Goal: Check status: Check status

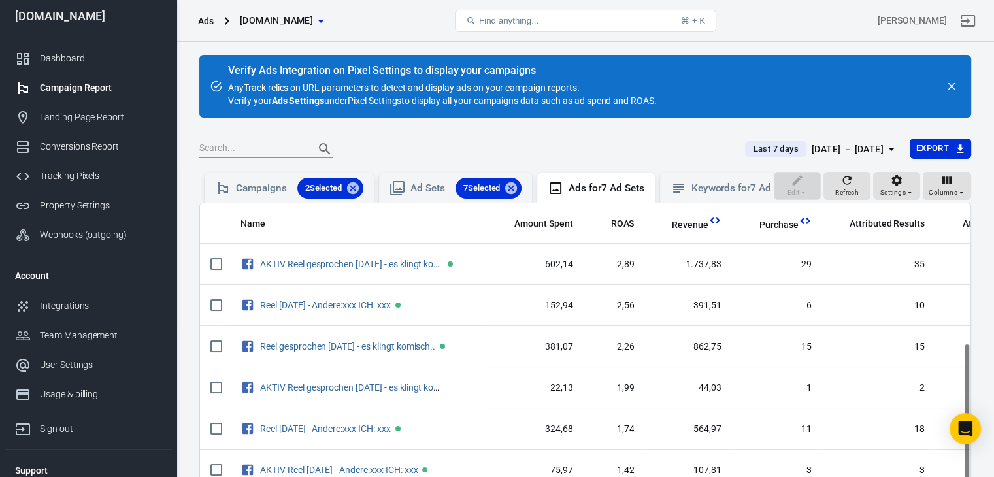
scroll to position [254, 0]
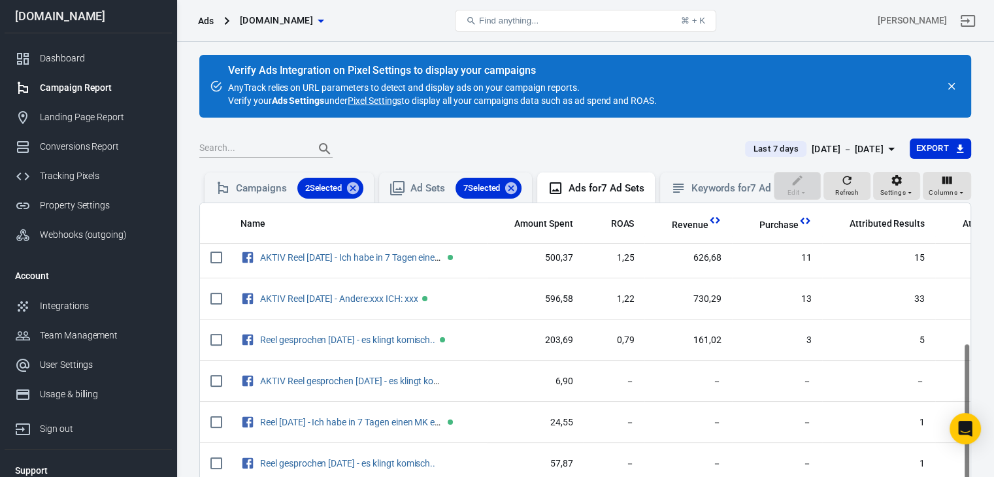
click at [844, 147] on div "[DATE] － [DATE]" at bounding box center [848, 149] width 72 height 16
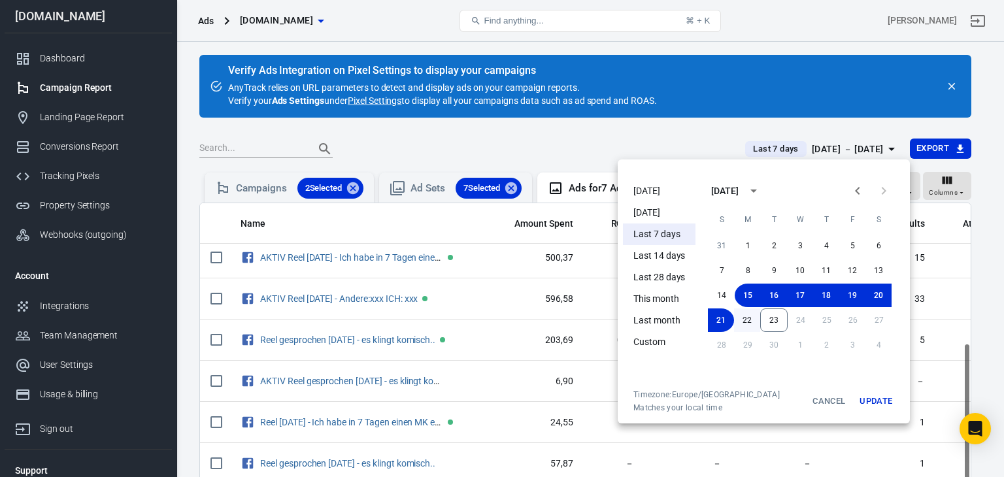
click at [743, 317] on button "22" at bounding box center [747, 320] width 26 height 24
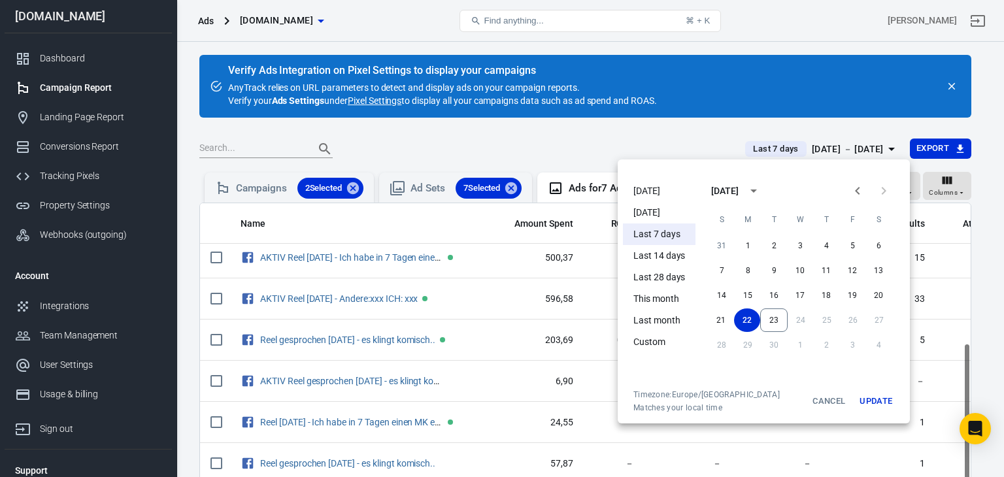
click at [879, 403] on button "Update" at bounding box center [876, 402] width 42 height 24
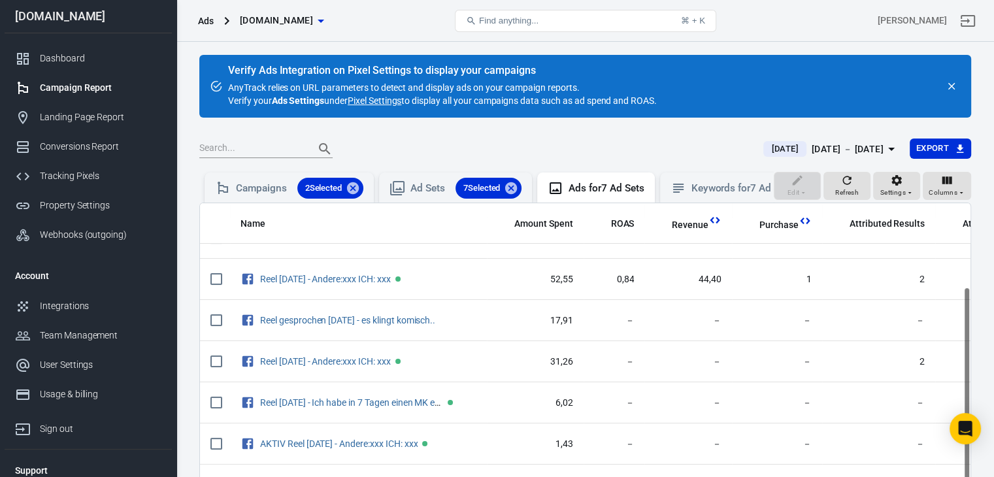
scroll to position [131, 0]
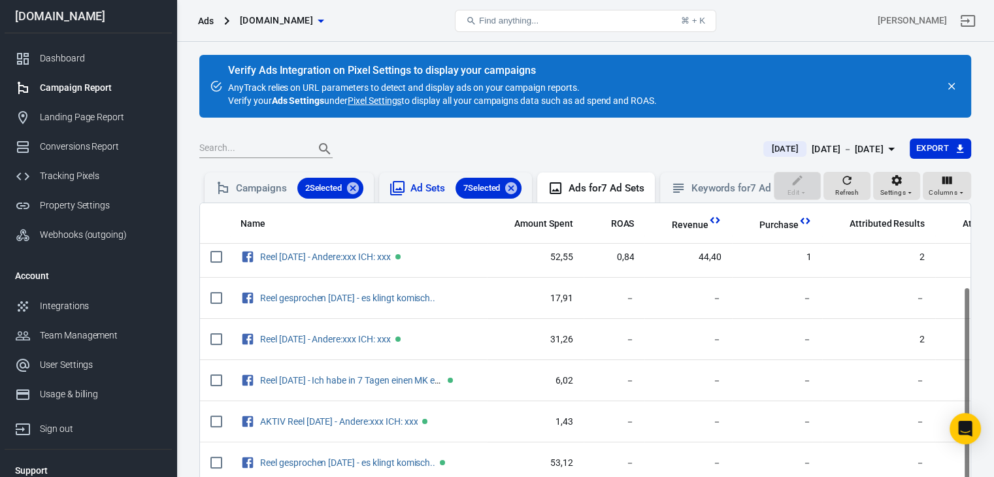
click at [421, 184] on div "Ad Sets 7 Selected" at bounding box center [465, 188] width 111 height 21
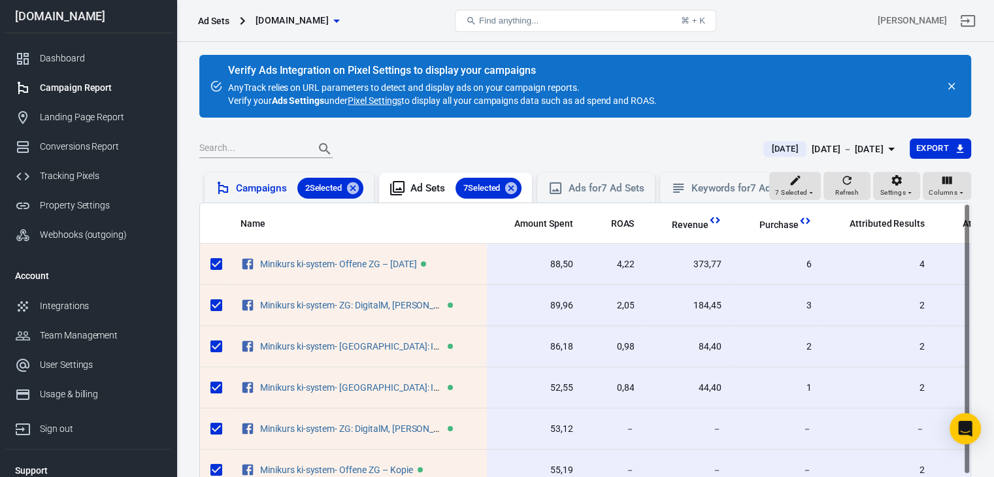
click at [272, 187] on div "Campaigns 2 Selected" at bounding box center [299, 188] width 127 height 21
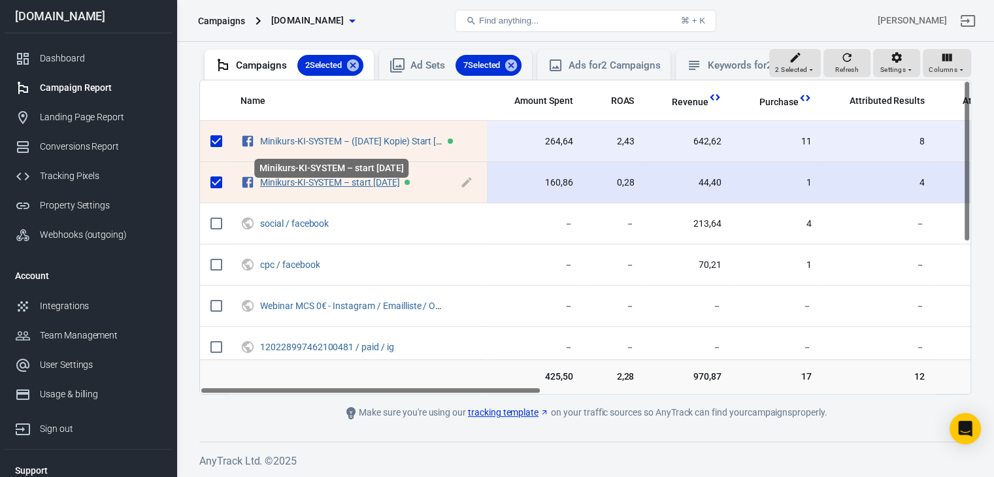
click at [397, 182] on link "Minikurs-KI-SYSTEM – start [DATE]" at bounding box center [330, 182] width 140 height 10
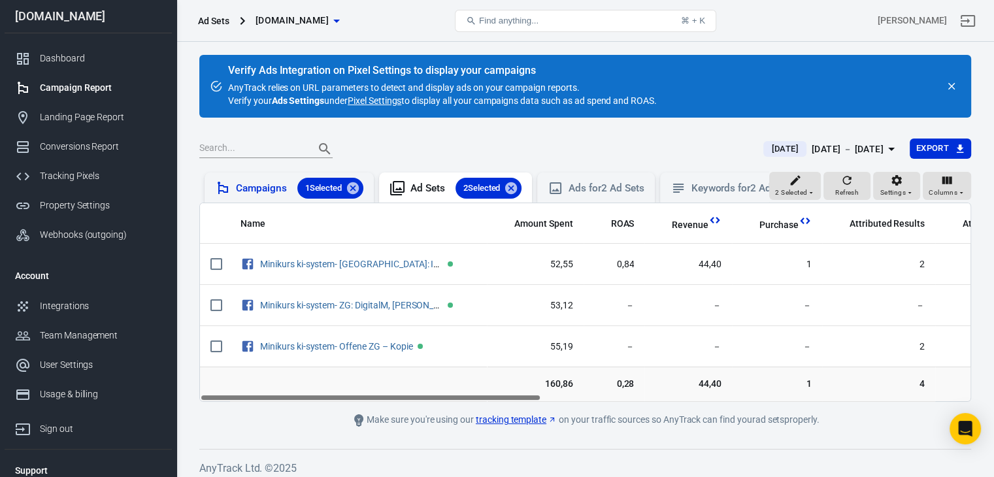
click at [284, 184] on div "Campaigns 1 Selected" at bounding box center [299, 188] width 127 height 21
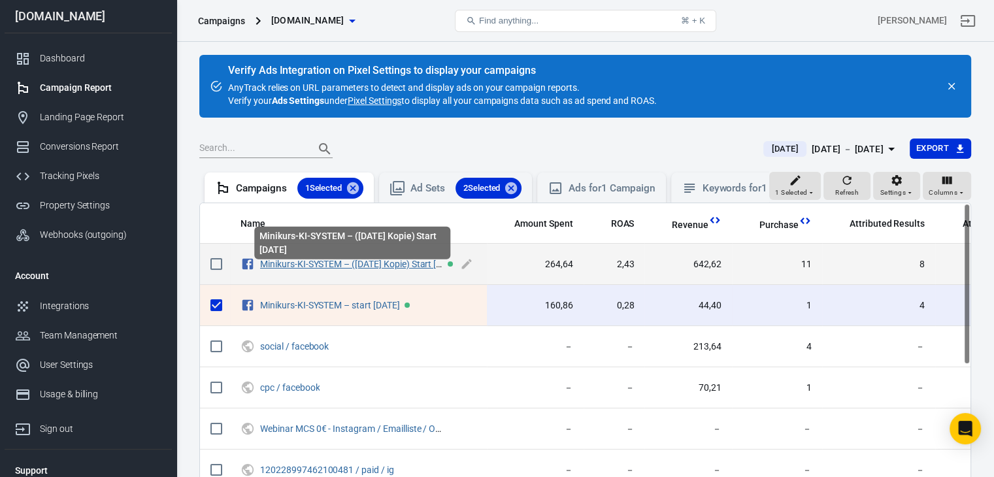
click at [405, 269] on link "Minikurs-KI-SYSTEM – ([DATE] Kopie) Start [DATE]" at bounding box center [360, 264] width 200 height 10
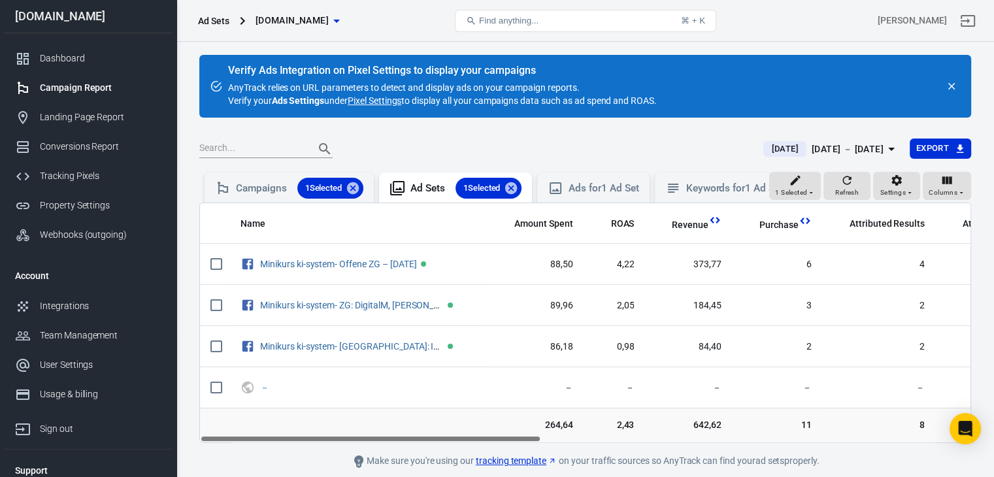
click at [819, 148] on div "[DATE] － [DATE]" at bounding box center [848, 149] width 72 height 16
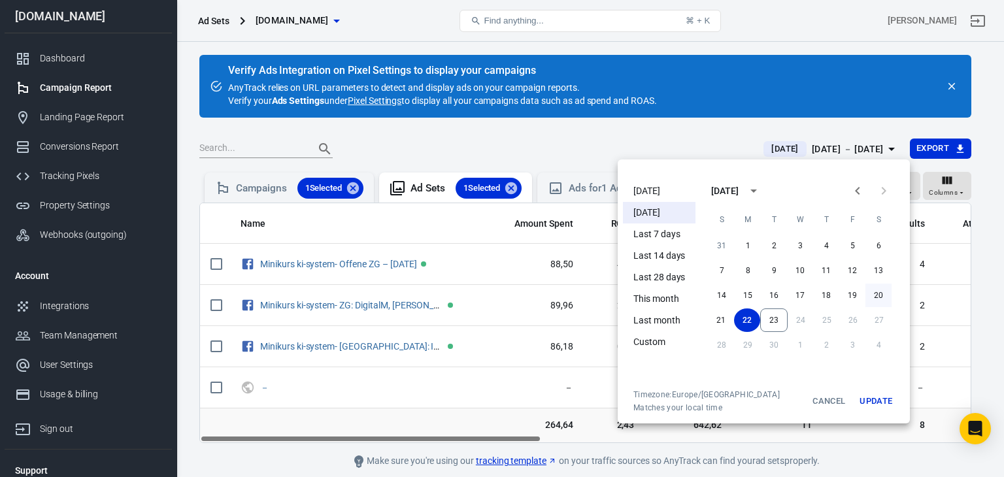
drag, startPoint x: 873, startPoint y: 293, endPoint x: 800, endPoint y: 295, distance: 72.6
click at [872, 293] on button "20" at bounding box center [878, 296] width 26 height 24
click at [748, 318] on button "22" at bounding box center [747, 320] width 26 height 24
click at [871, 399] on button "Update" at bounding box center [876, 402] width 42 height 24
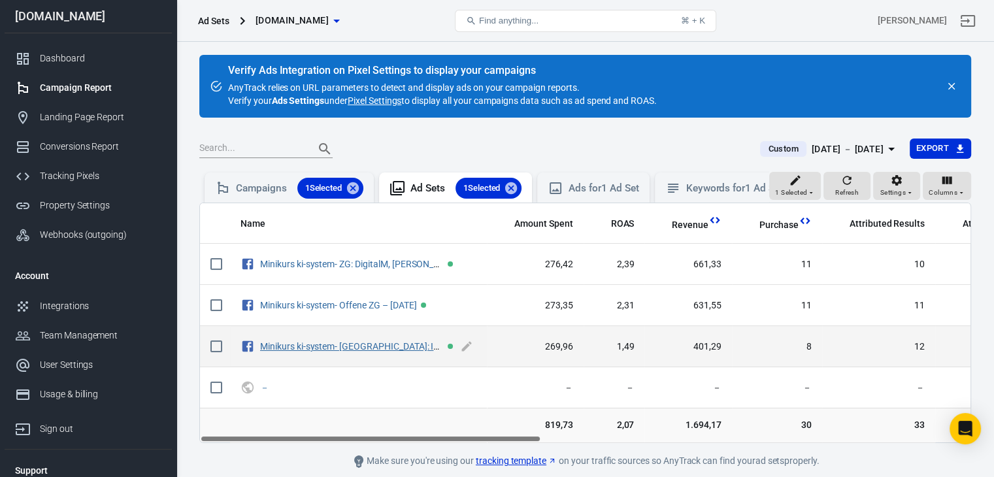
click at [405, 352] on link "Minikurs ki-system- [GEOGRAPHIC_DATA]: IG & Mailliste - [DATE]" at bounding box center [388, 346] width 256 height 10
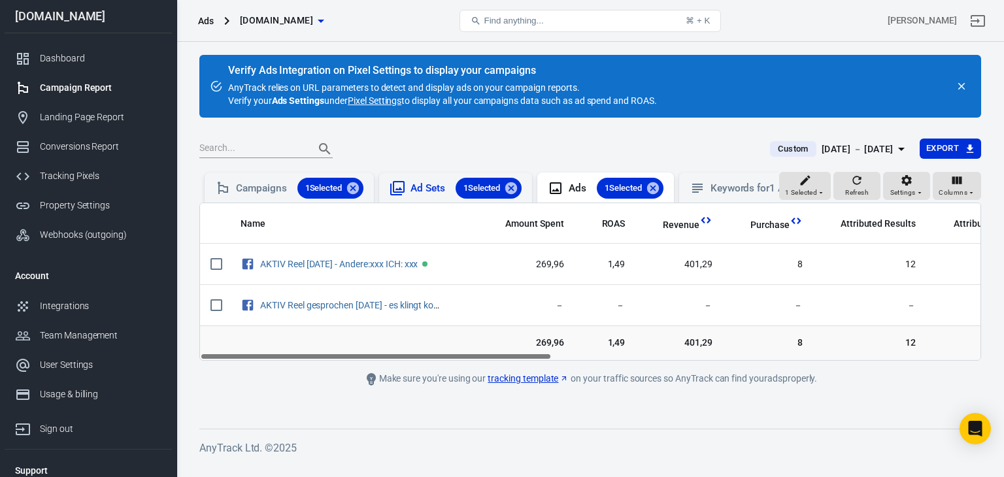
click at [437, 184] on div "Ad Sets 1 Selected" at bounding box center [465, 188] width 111 height 21
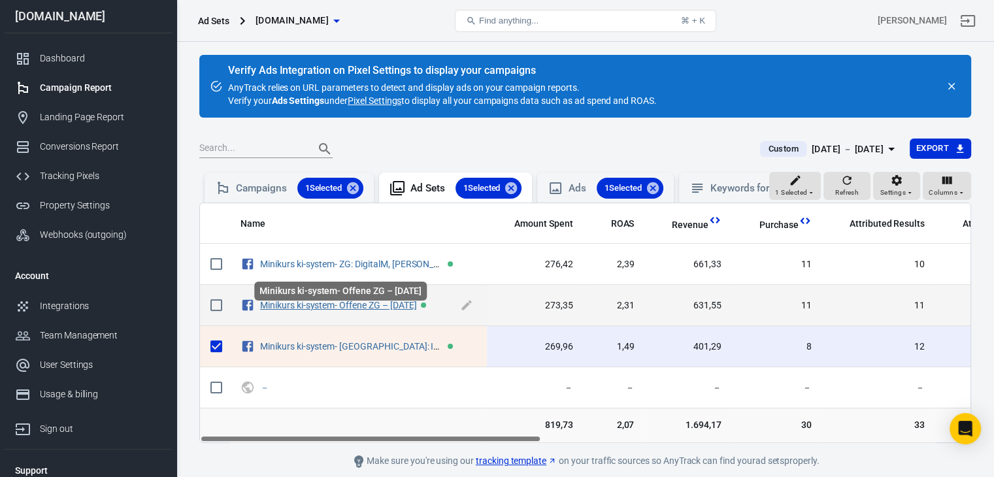
click at [387, 310] on link "Minikurs ki-system- Offene ZG – [DATE]" at bounding box center [338, 305] width 156 height 10
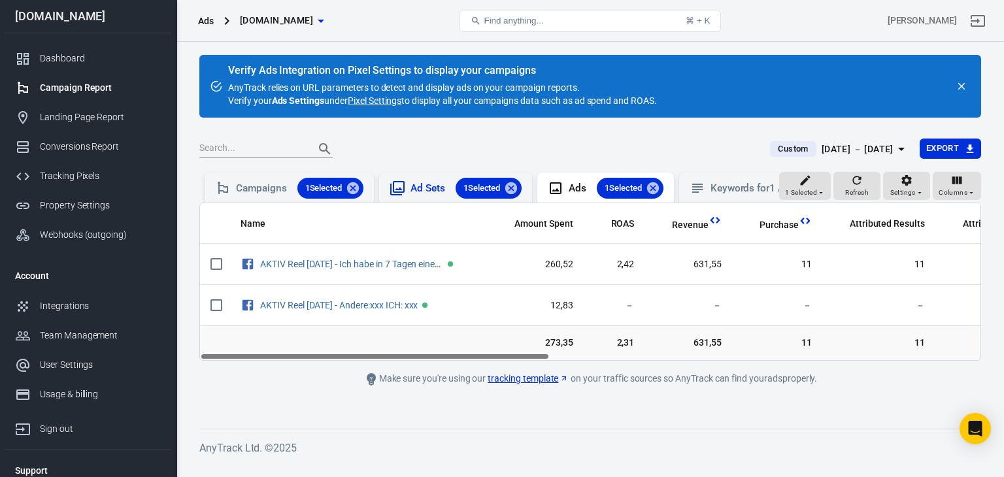
click at [421, 186] on div "Ad Sets 1 Selected" at bounding box center [465, 188] width 111 height 21
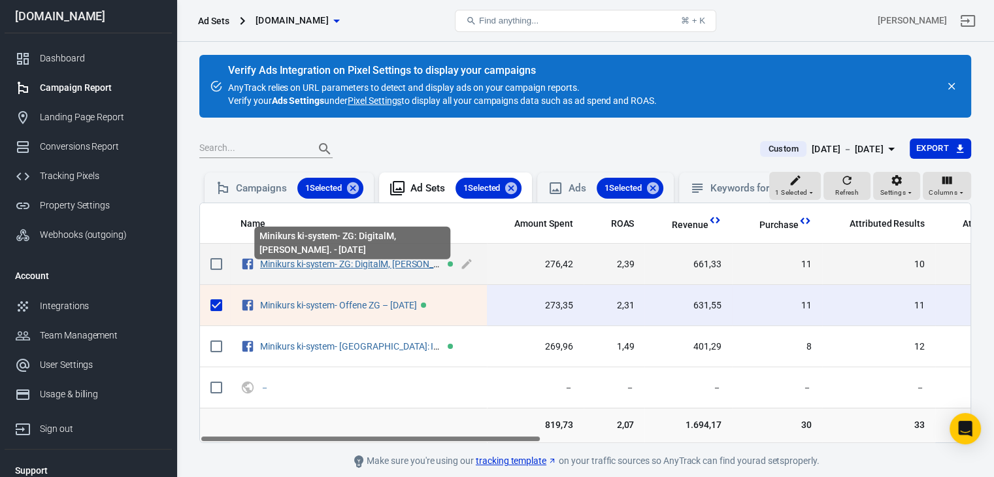
click at [398, 269] on link "Minikurs ki-system- ZG: DigitalM, [PERSON_NAME]. - [DATE]" at bounding box center [378, 264] width 237 height 10
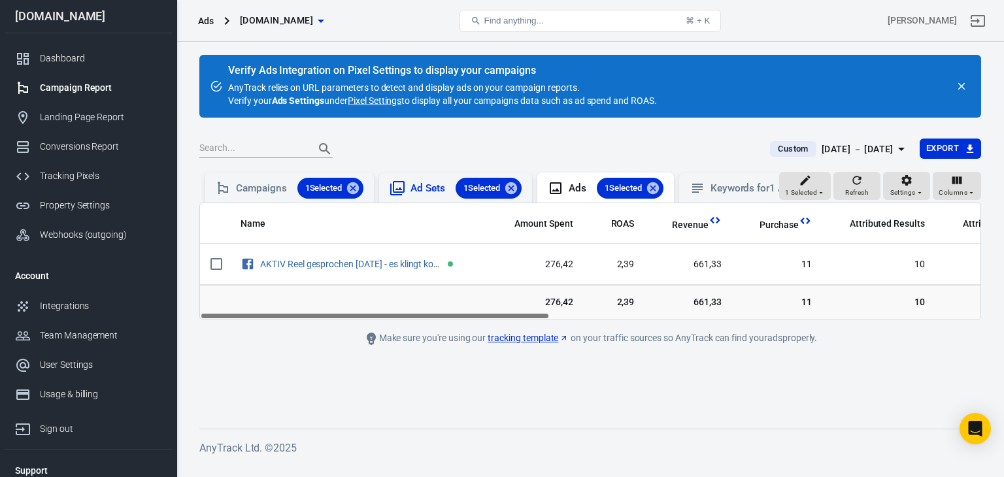
click at [427, 191] on div "Ad Sets 1 Selected" at bounding box center [465, 188] width 111 height 21
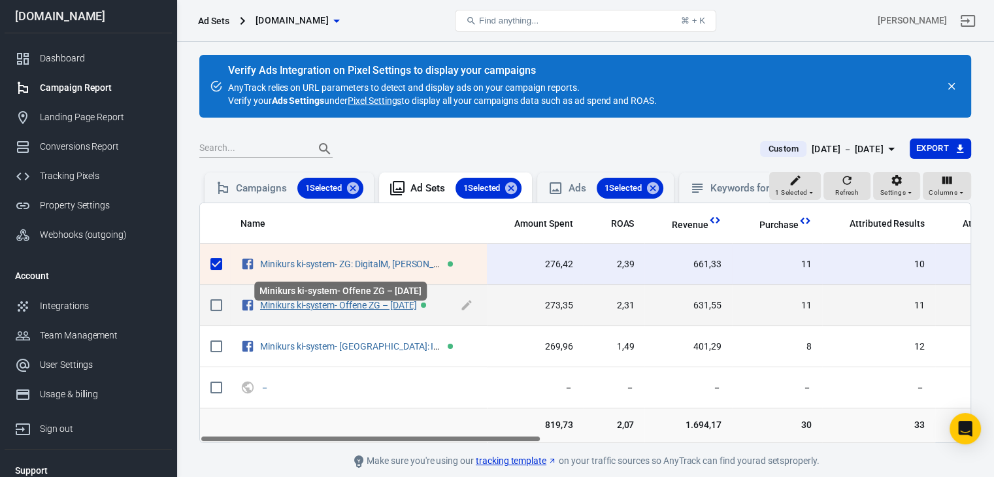
click at [414, 310] on link "Minikurs ki-system- Offene ZG – [DATE]" at bounding box center [338, 305] width 156 height 10
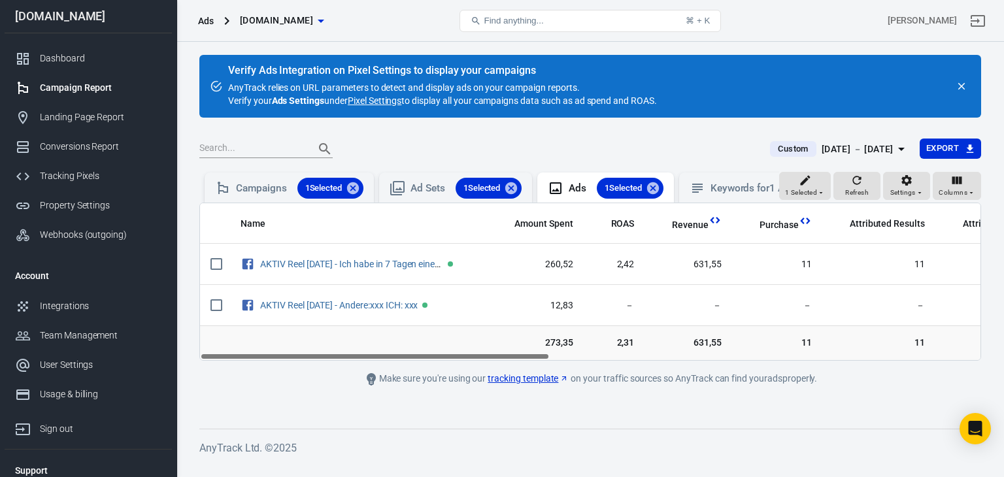
click at [822, 152] on div "[DATE] － [DATE]" at bounding box center [858, 149] width 72 height 16
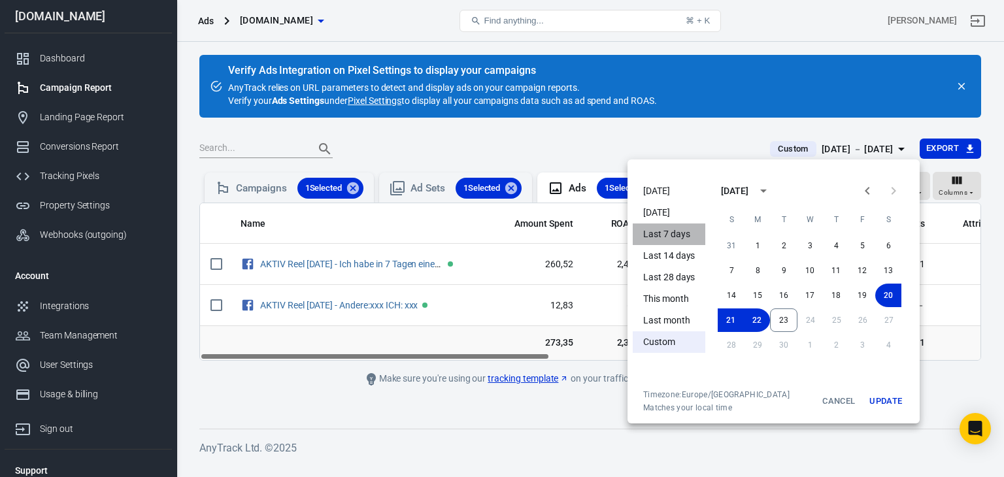
click at [664, 225] on li "Last 7 days" at bounding box center [669, 235] width 73 height 22
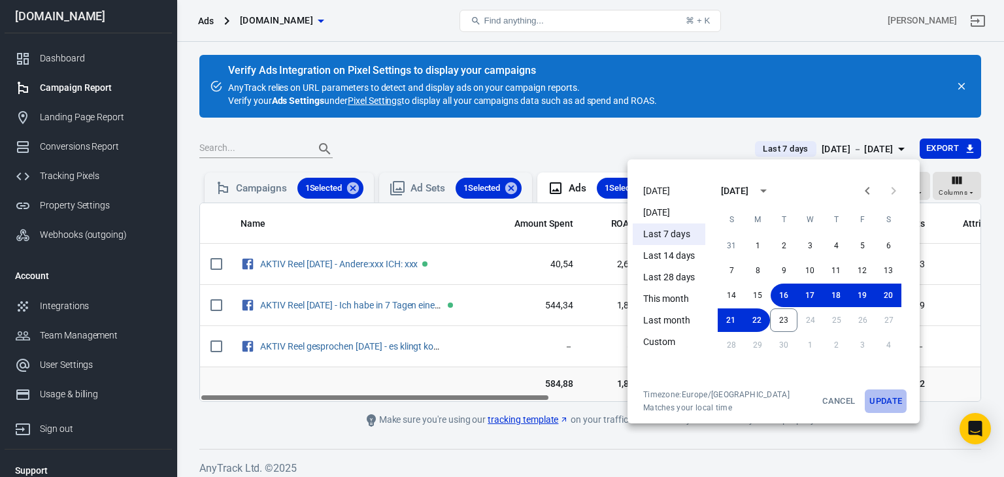
click at [883, 403] on button "Update" at bounding box center [886, 402] width 42 height 24
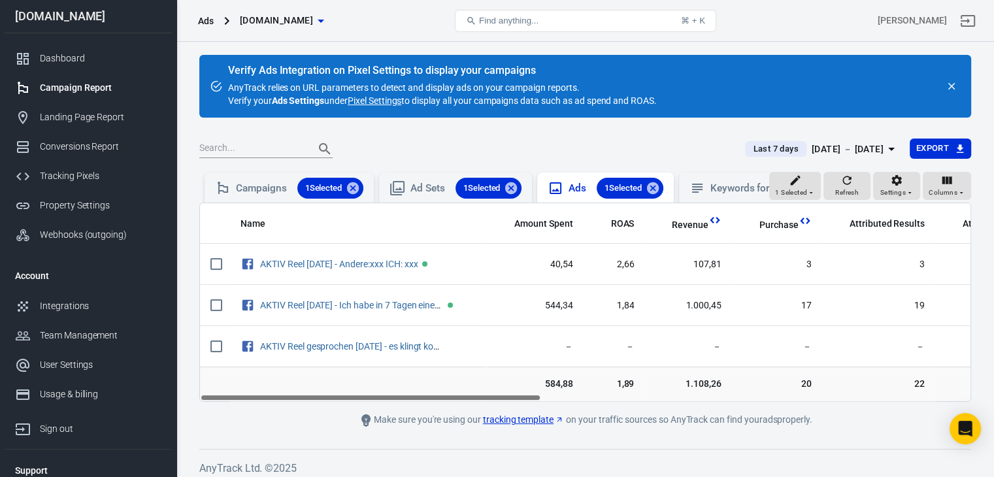
click at [587, 188] on div "Ads 1 Selected" at bounding box center [616, 188] width 94 height 21
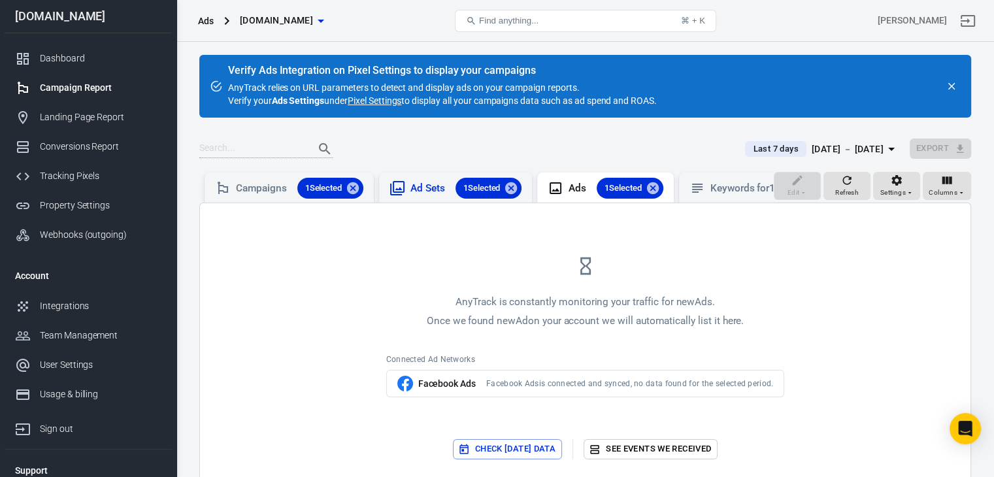
click at [428, 191] on div "Ad Sets 1 Selected" at bounding box center [465, 188] width 111 height 21
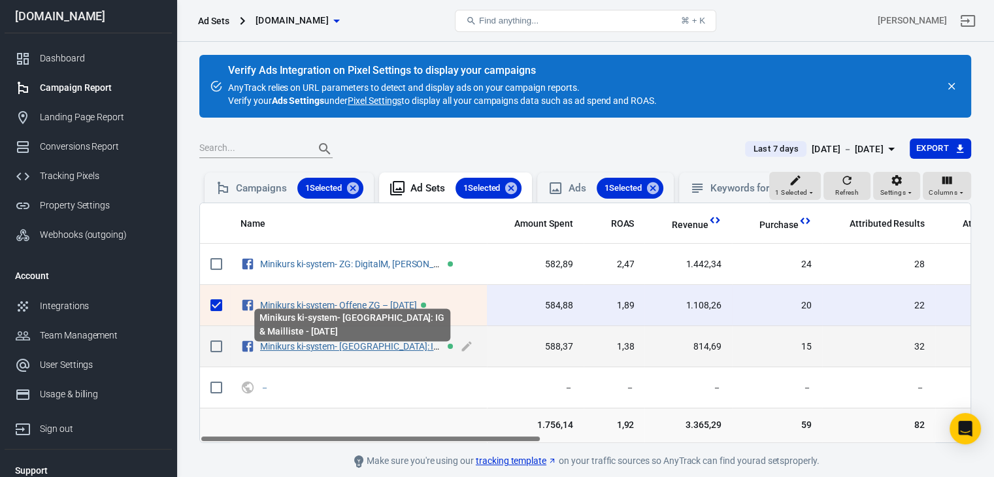
click at [386, 352] on link "Minikurs ki-system- [GEOGRAPHIC_DATA]: IG & Mailliste - [DATE]" at bounding box center [388, 346] width 256 height 10
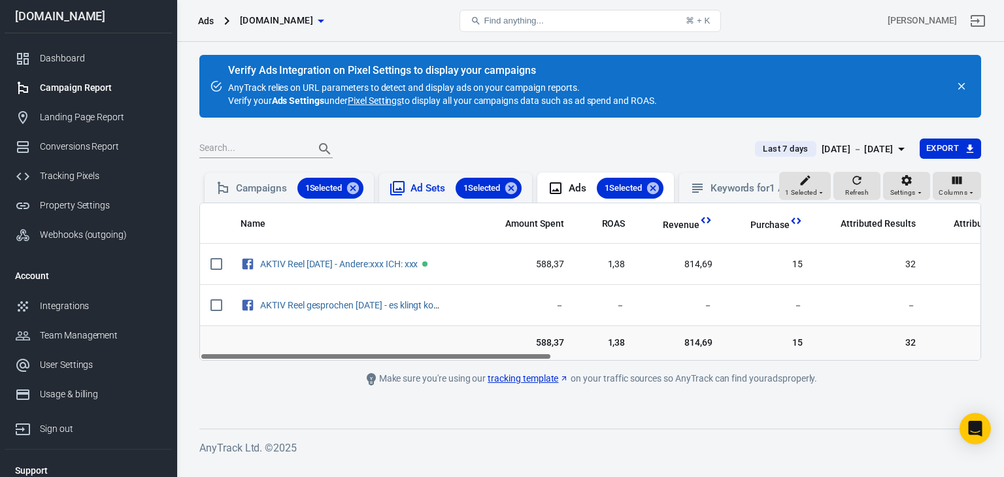
click at [448, 195] on div "Ad Sets 1 Selected" at bounding box center [465, 188] width 111 height 21
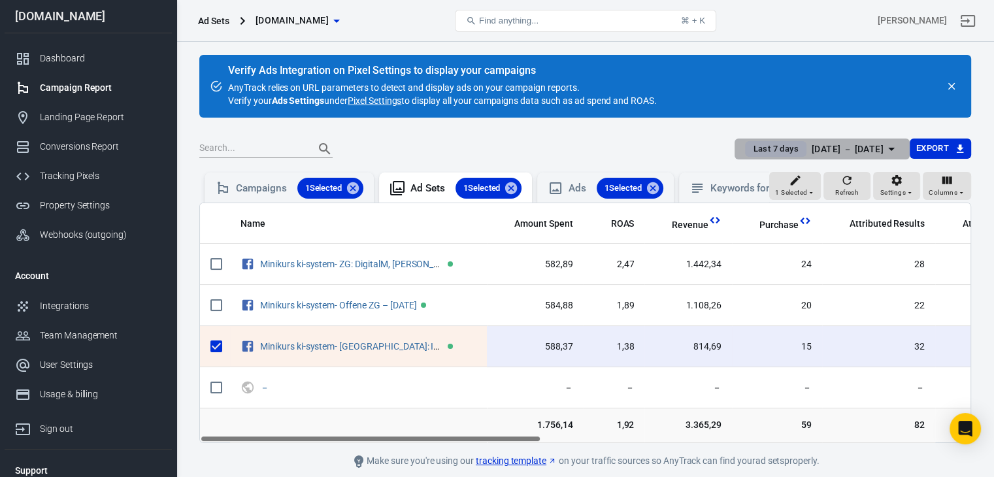
click at [844, 155] on div "[DATE] － [DATE]" at bounding box center [848, 149] width 72 height 16
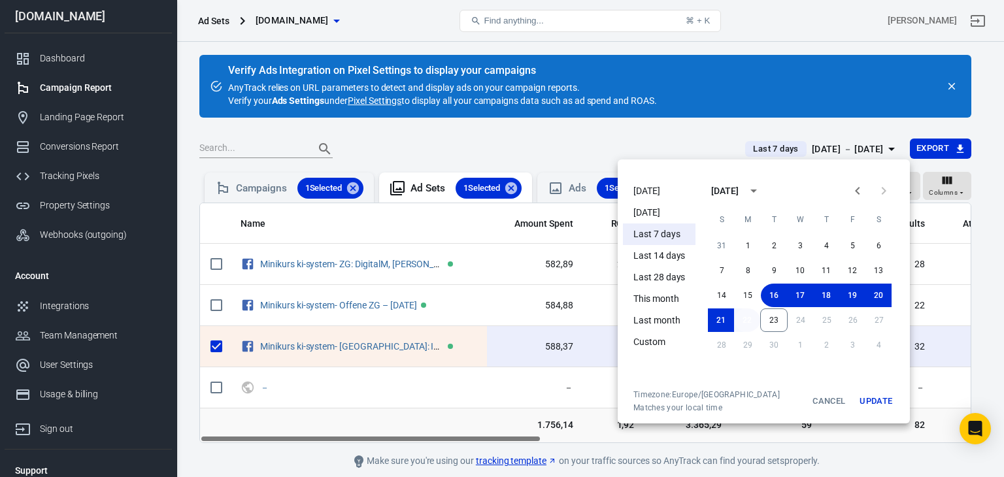
click at [749, 321] on button "22" at bounding box center [747, 320] width 26 height 24
click at [871, 398] on button "Update" at bounding box center [876, 402] width 42 height 24
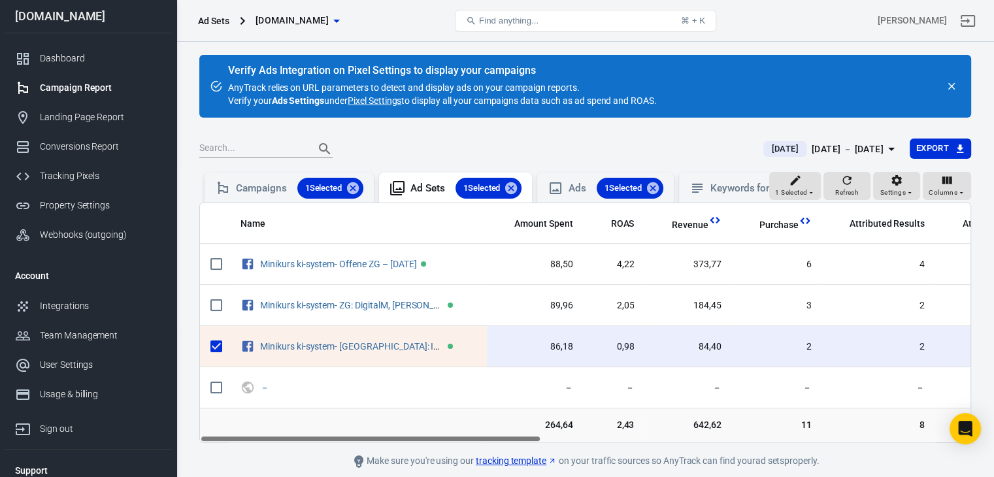
click at [839, 148] on div "[DATE] － [DATE]" at bounding box center [848, 149] width 72 height 16
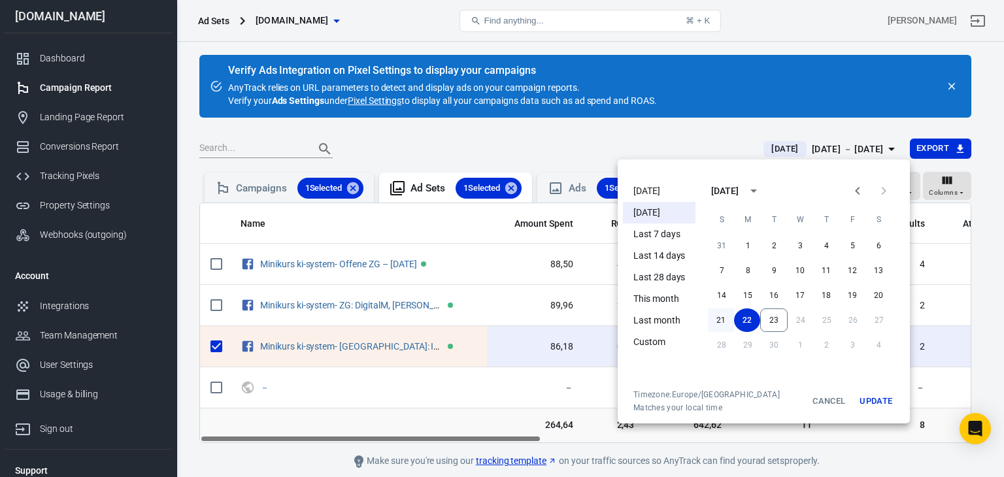
click at [725, 319] on button "21" at bounding box center [721, 320] width 26 height 24
click at [724, 319] on button "21" at bounding box center [721, 320] width 26 height 24
click at [868, 396] on button "Update" at bounding box center [876, 402] width 42 height 24
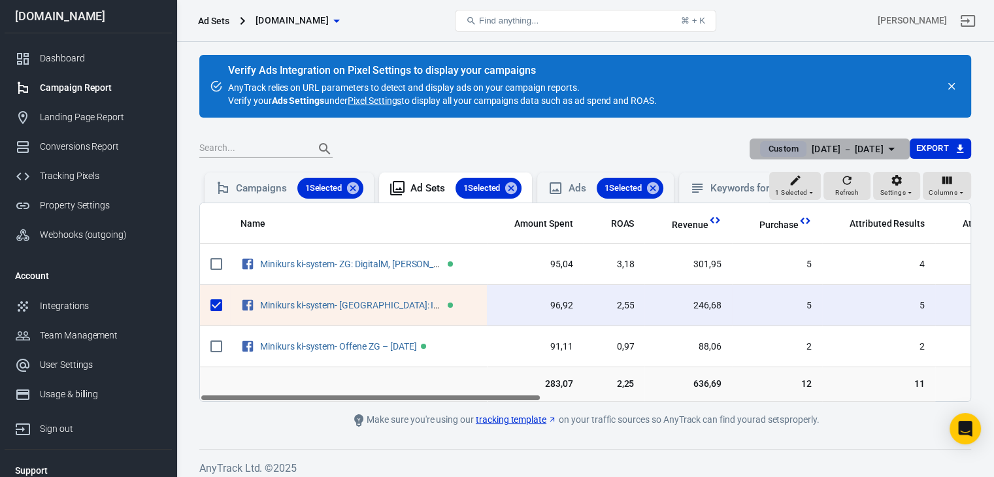
click at [839, 142] on div "[DATE] － [DATE]" at bounding box center [848, 149] width 72 height 16
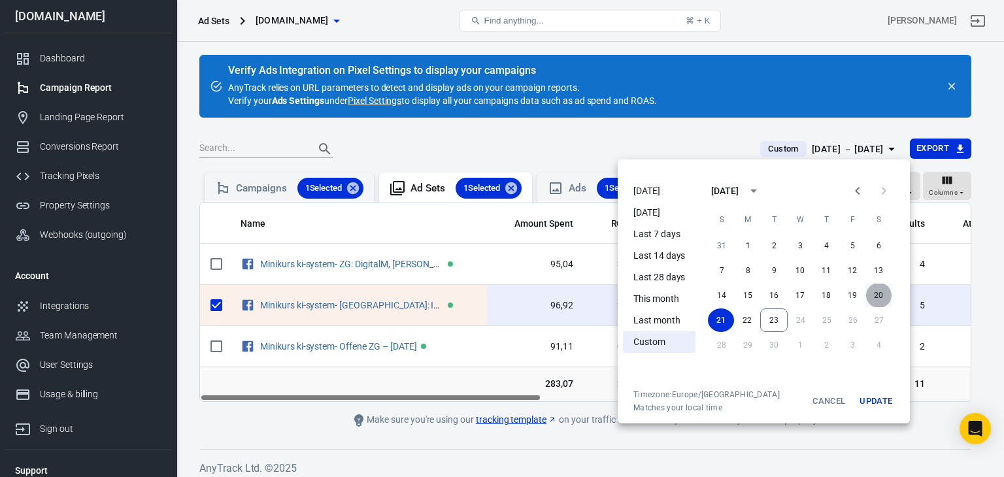
click at [877, 295] on button "20" at bounding box center [878, 296] width 26 height 24
click at [880, 397] on button "Update" at bounding box center [876, 402] width 42 height 24
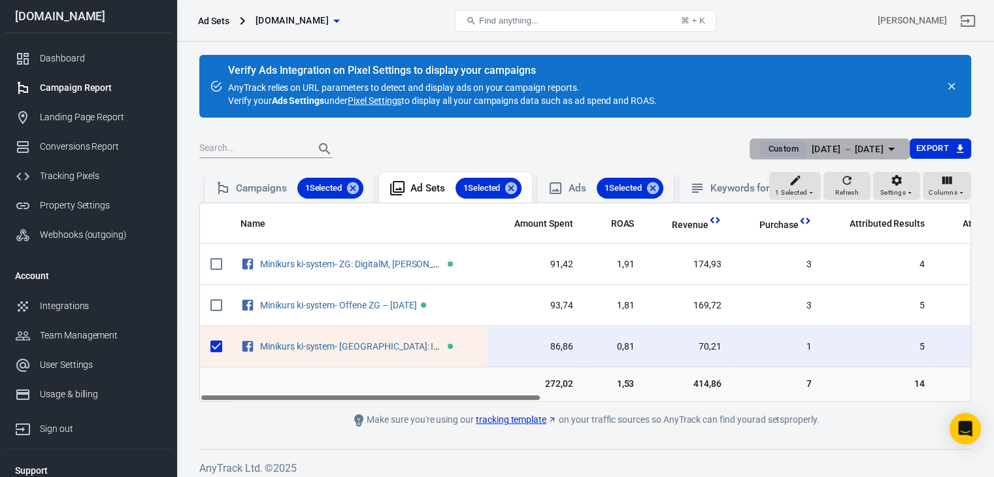
click at [866, 151] on div "[DATE] － [DATE]" at bounding box center [848, 149] width 72 height 16
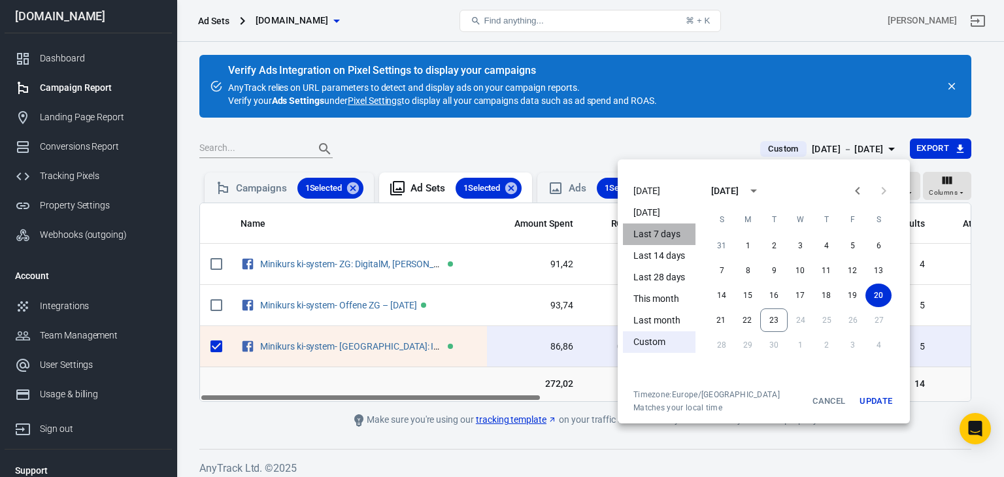
click at [654, 231] on li "Last 7 days" at bounding box center [659, 235] width 73 height 22
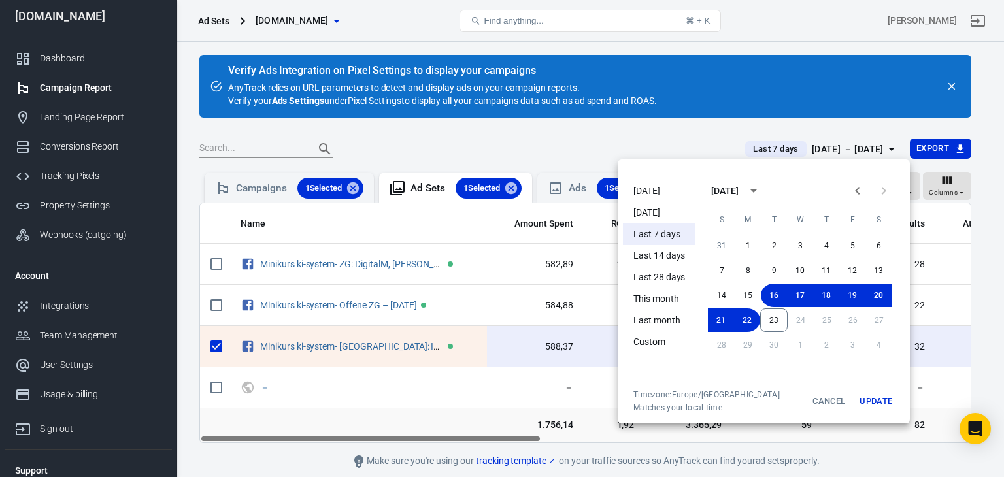
click at [876, 398] on button "Update" at bounding box center [876, 402] width 42 height 24
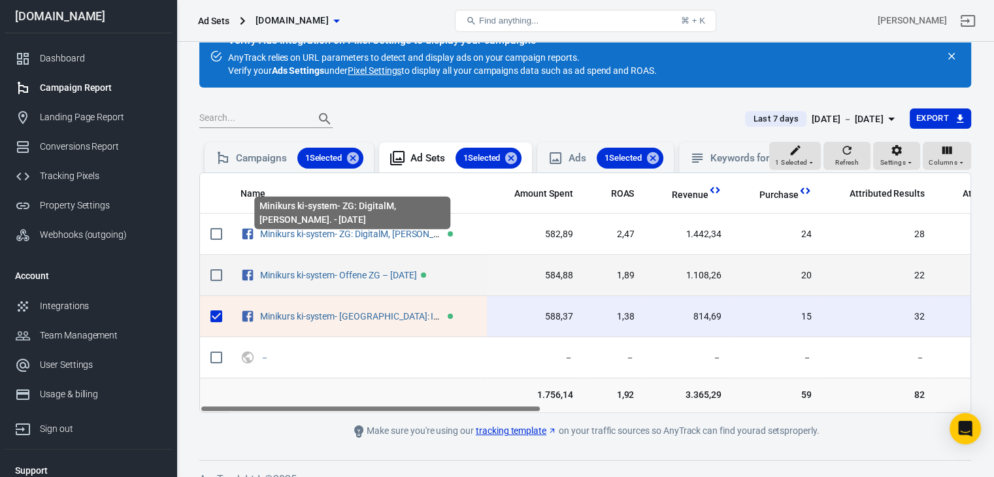
scroll to position [58, 0]
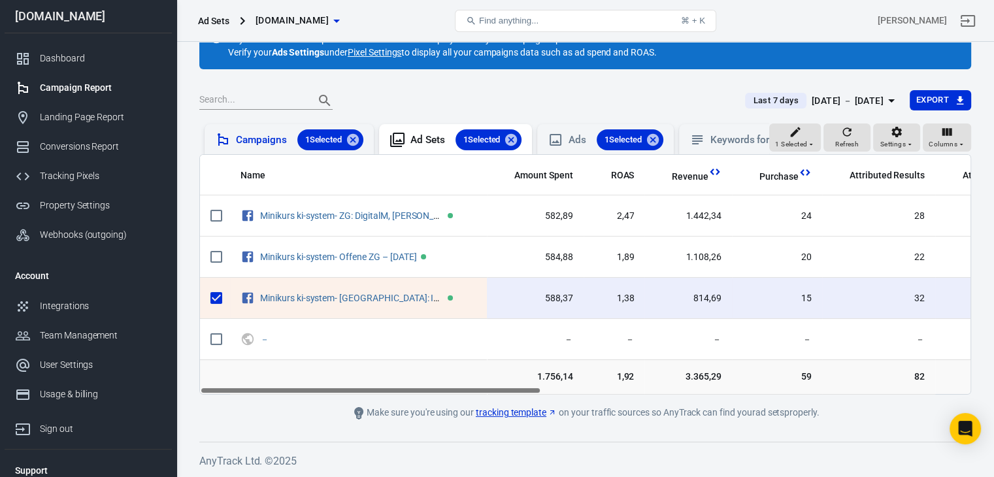
click at [267, 129] on div "Campaigns 1 Selected" at bounding box center [299, 139] width 127 height 21
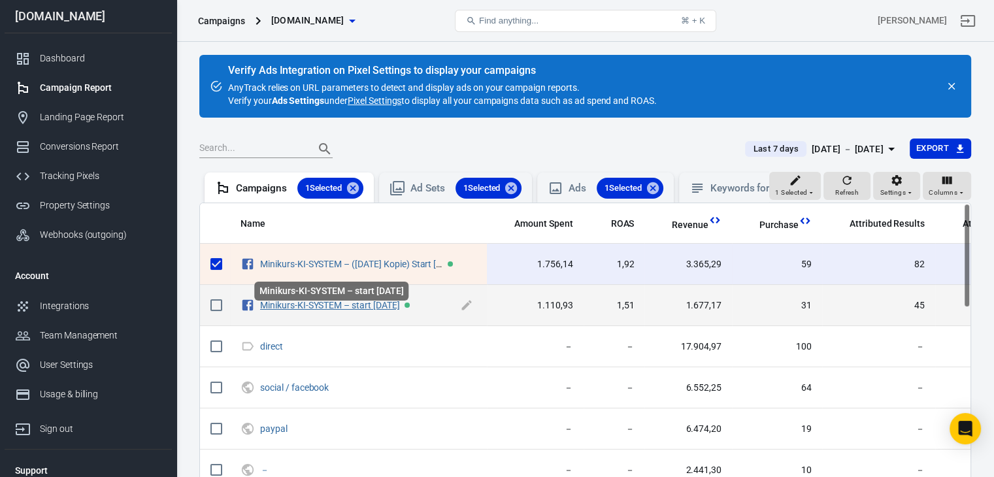
click at [319, 310] on link "Minikurs-KI-SYSTEM – start [DATE]" at bounding box center [330, 305] width 140 height 10
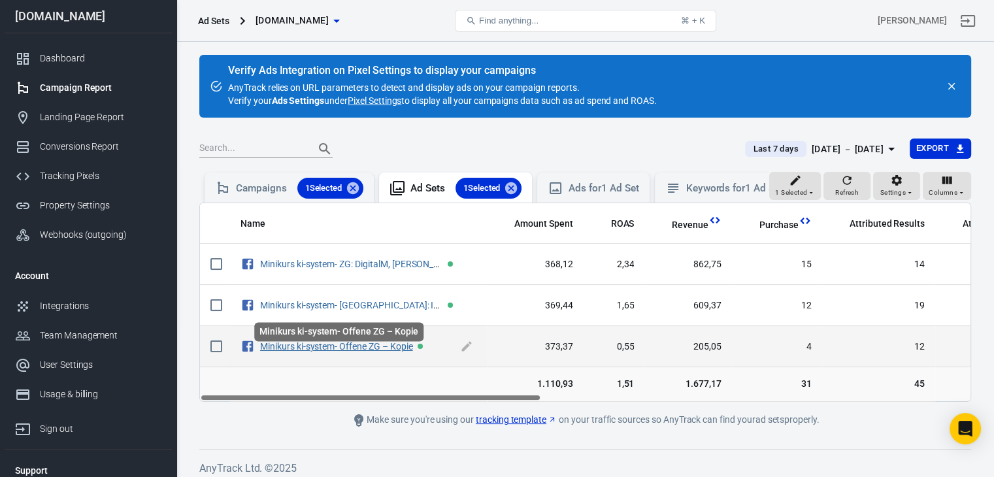
click at [393, 351] on link "Minikurs ki-system- Offene ZG – Kopie" at bounding box center [336, 346] width 153 height 10
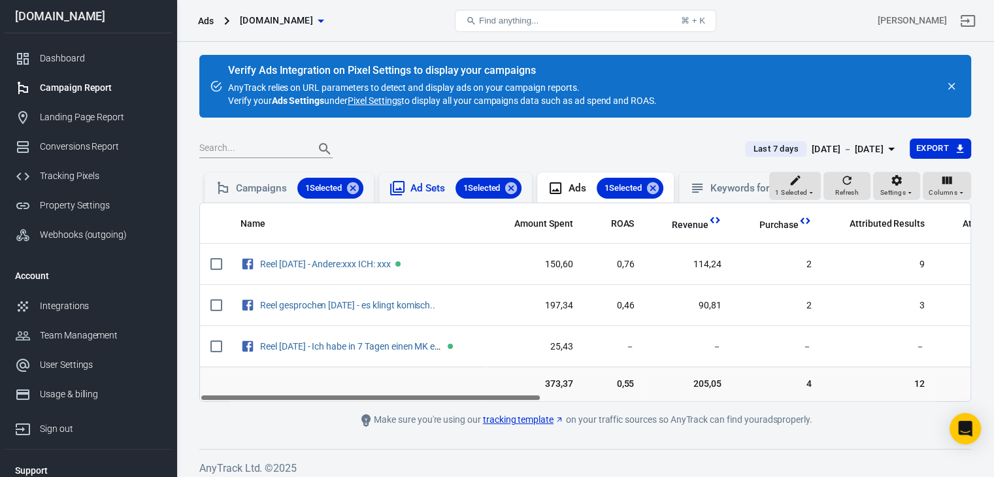
click at [426, 181] on div "Ad Sets 1 Selected" at bounding box center [465, 188] width 111 height 21
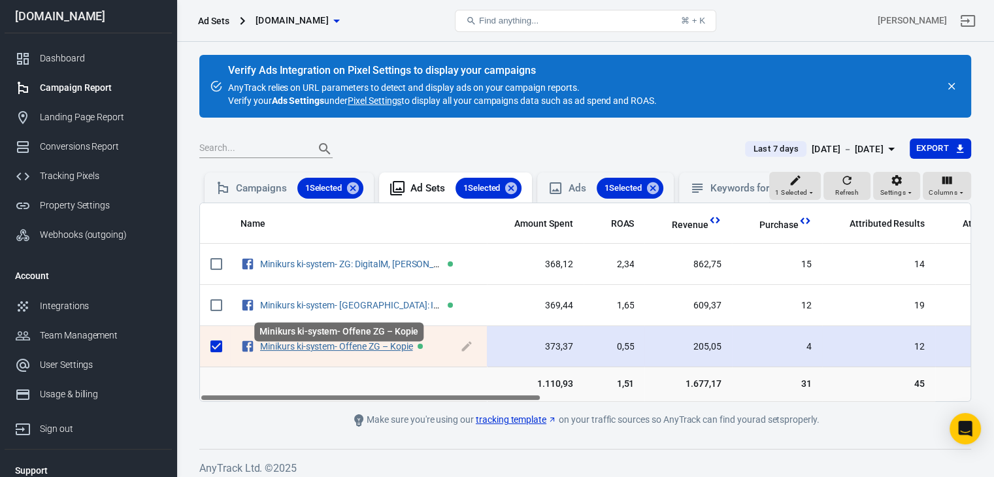
click at [384, 352] on link "Minikurs ki-system- Offene ZG – Kopie" at bounding box center [336, 346] width 153 height 10
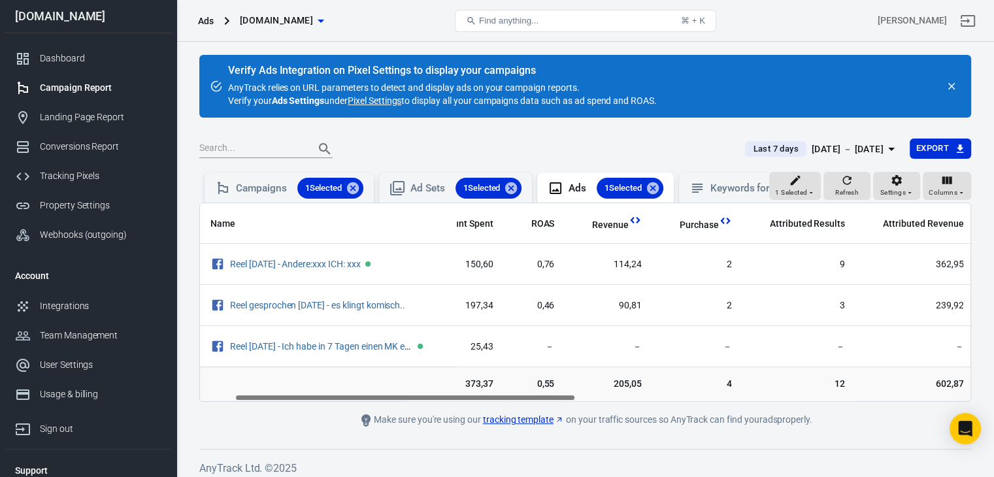
scroll to position [0, 81]
drag, startPoint x: 526, startPoint y: 407, endPoint x: 563, endPoint y: 414, distance: 37.3
click at [563, 414] on main "Verify Ads Integration on Pixel Settings to display your campaigns AnyTrack rel…" at bounding box center [585, 241] width 772 height 373
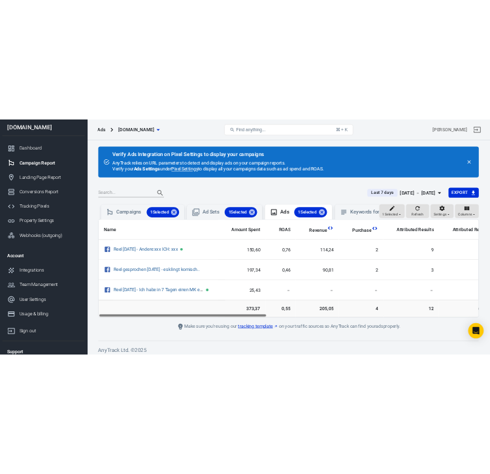
scroll to position [0, 0]
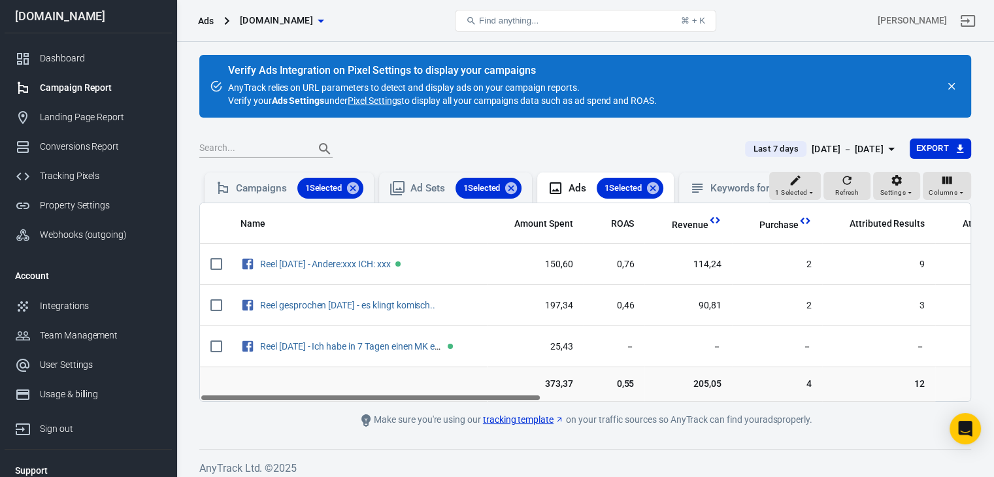
drag, startPoint x: 552, startPoint y: 409, endPoint x: 352, endPoint y: 421, distance: 199.7
click at [352, 421] on main "Verify Ads Integration on Pixel Settings to display your campaigns AnyTrack rel…" at bounding box center [585, 241] width 772 height 373
click at [260, 186] on div "Campaigns 1 Selected" at bounding box center [299, 188] width 127 height 21
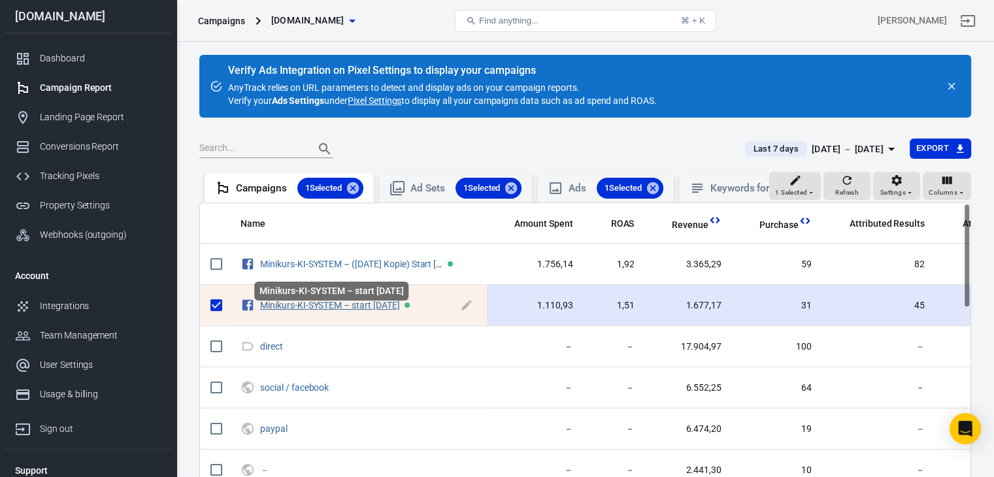
click at [327, 310] on link "Minikurs-KI-SYSTEM – start [DATE]" at bounding box center [330, 305] width 140 height 10
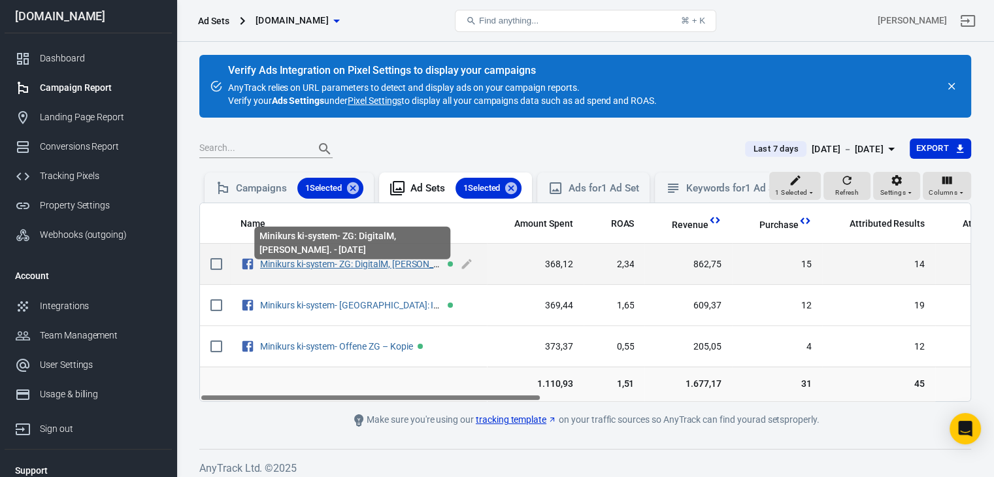
click at [397, 269] on link "Minikurs ki-system- ZG: DigitalM, [PERSON_NAME]. - [DATE]" at bounding box center [378, 264] width 237 height 10
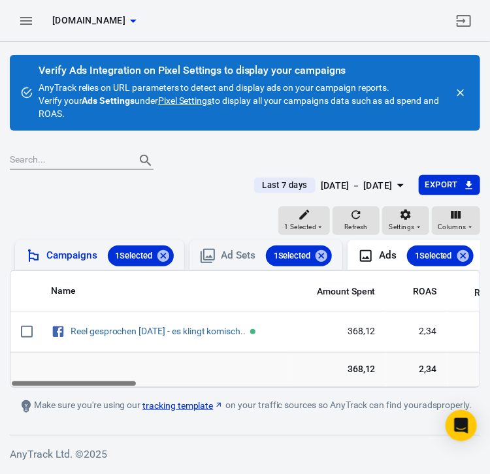
click at [70, 250] on div "Campaigns 1 Selected" at bounding box center [109, 256] width 127 height 21
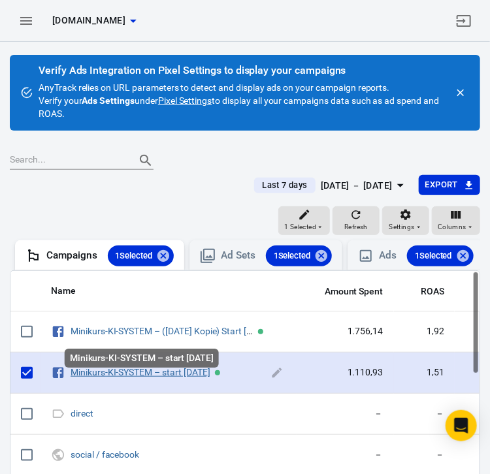
click at [116, 378] on link "Minikurs-KI-SYSTEM – start [DATE]" at bounding box center [141, 372] width 140 height 10
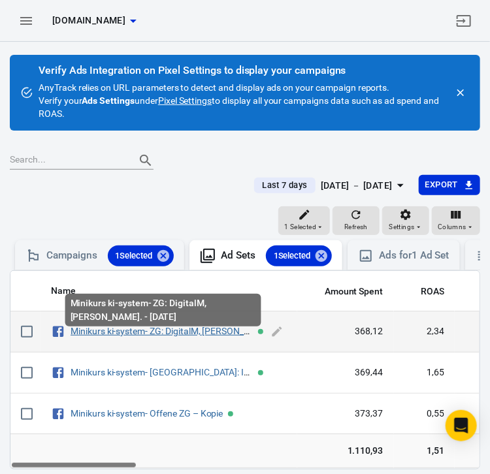
click at [121, 337] on link "Minikurs ki-system- ZG: DigitalM, [PERSON_NAME]. - [DATE]" at bounding box center [189, 331] width 237 height 10
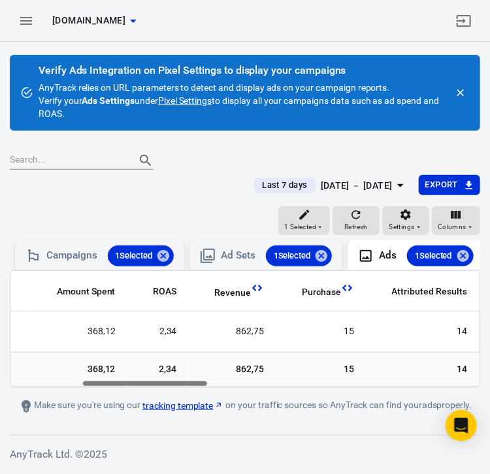
scroll to position [0, 222]
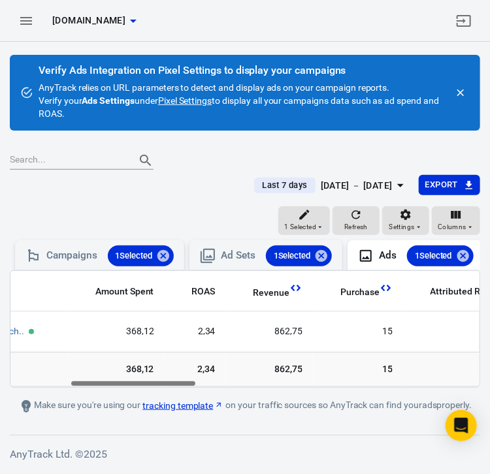
drag, startPoint x: 43, startPoint y: 394, endPoint x: 103, endPoint y: 416, distance: 63.9
click at [103, 414] on main "Verify Ads Integration on Pixel Settings to display your campaigns AnyTrack rel…" at bounding box center [245, 234] width 471 height 359
click at [215, 254] on icon at bounding box center [208, 256] width 16 height 16
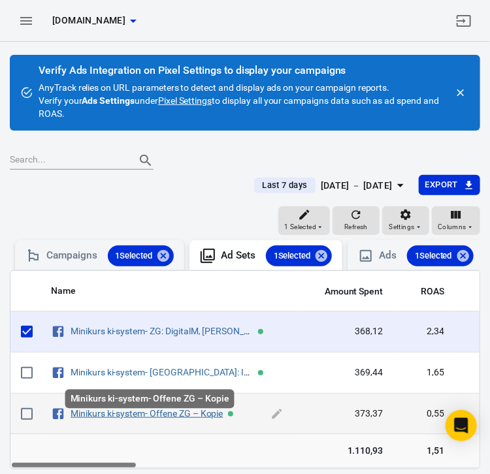
click at [119, 419] on link "Minikurs ki-system- Offene ZG – Kopie" at bounding box center [147, 413] width 153 height 10
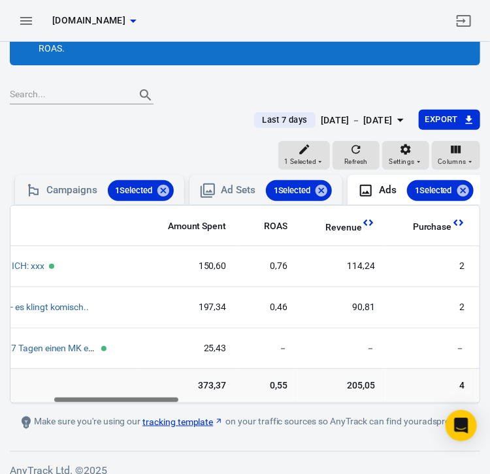
scroll to position [0, 159]
drag, startPoint x: 99, startPoint y: 409, endPoint x: 142, endPoint y: 428, distance: 47.1
click at [142, 428] on main "Verify Ads Integration on Pixel Settings to display your campaigns AnyTrack rel…" at bounding box center [245, 210] width 471 height 441
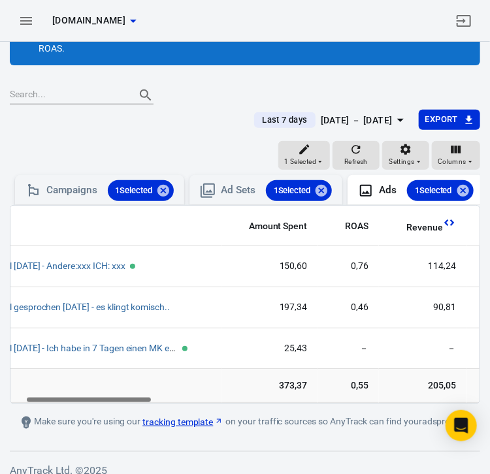
scroll to position [0, 160]
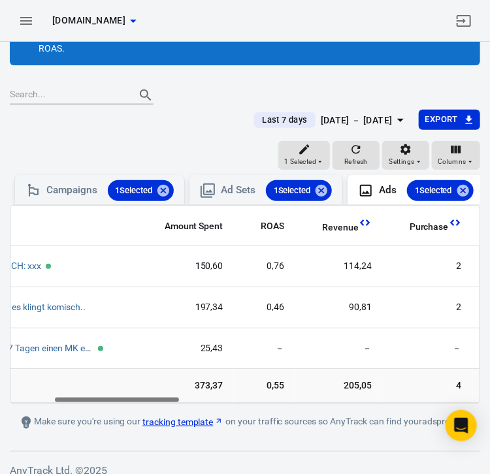
click at [156, 404] on div "Name Amount Spent ROAS Revenue Purchase Attributed Results Attributed Revenue U…" at bounding box center [244, 305] width 469 height 198
click at [235, 191] on div "Ad Sets 1 Selected" at bounding box center [276, 190] width 111 height 21
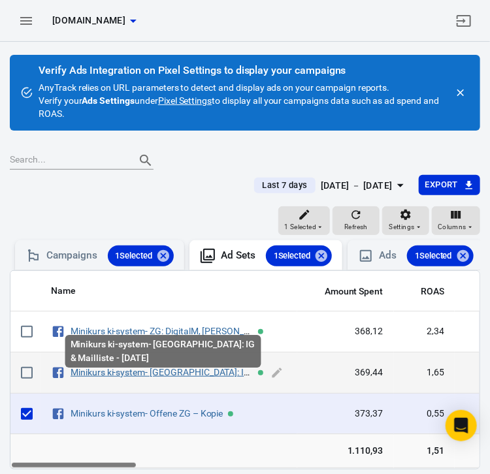
click at [152, 378] on link "Minikurs ki-system- [GEOGRAPHIC_DATA]: IG & Mailliste - [DATE]" at bounding box center [199, 372] width 256 height 10
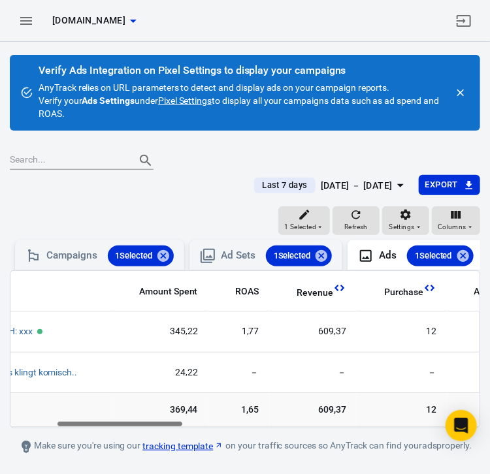
scroll to position [0, 171]
drag, startPoint x: 120, startPoint y: 434, endPoint x: 167, endPoint y: 434, distance: 47.1
click at [167, 428] on div "Name Amount Spent ROAS Revenue Purchase Attributed Results Attributed Revenue U…" at bounding box center [244, 349] width 469 height 157
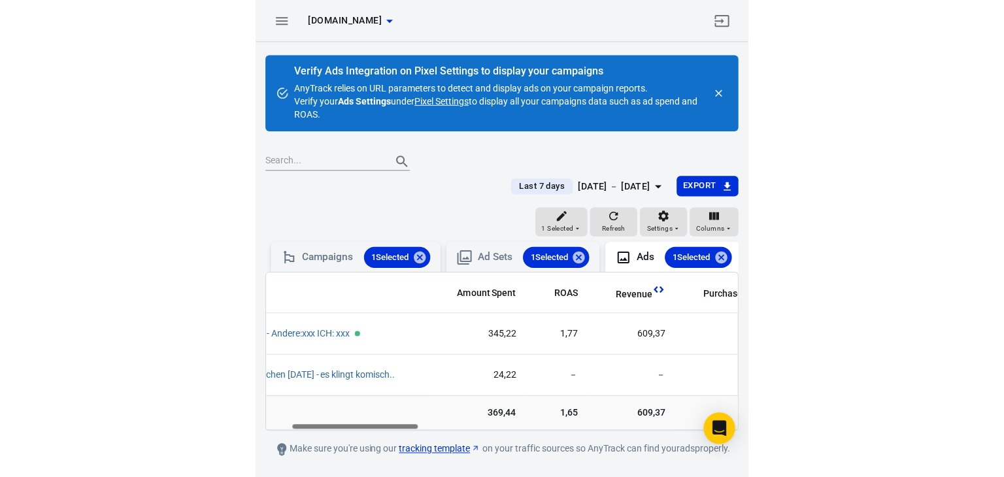
scroll to position [0, 54]
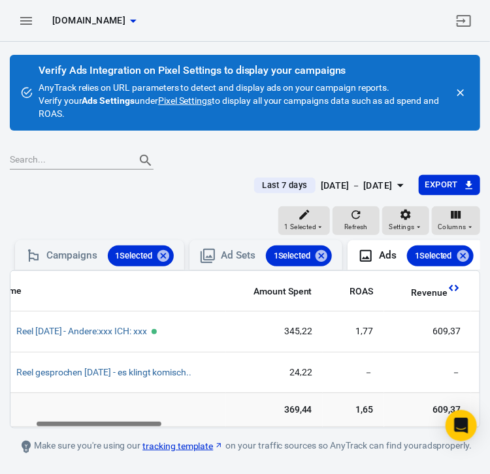
drag, startPoint x: 91, startPoint y: 435, endPoint x: 59, endPoint y: 443, distance: 33.1
click at [59, 443] on main "Verify Ads Integration on Pixel Settings to display your campaigns AnyTrack rel…" at bounding box center [245, 255] width 471 height 400
